Goal: Task Accomplishment & Management: Manage account settings

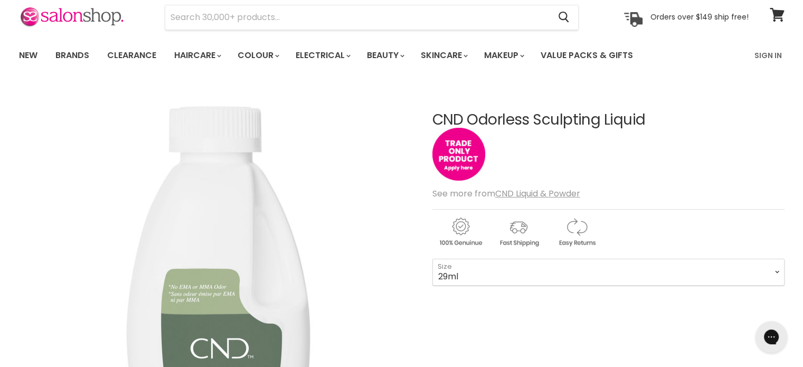
scroll to position [21, 0]
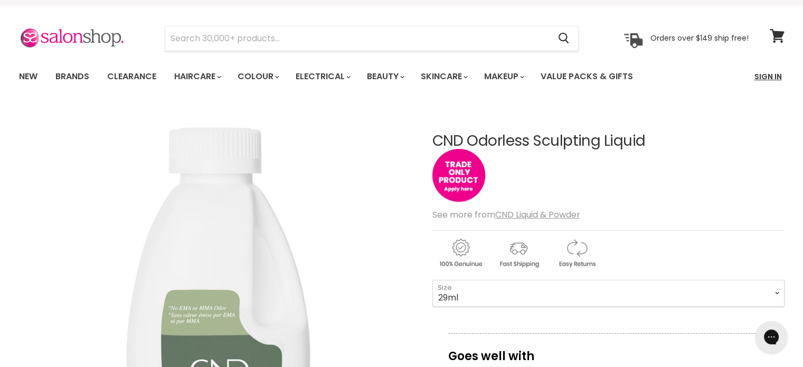
click at [761, 75] on link "Sign In" at bounding box center [768, 76] width 40 height 22
